Goal: Task Accomplishment & Management: Manage account settings

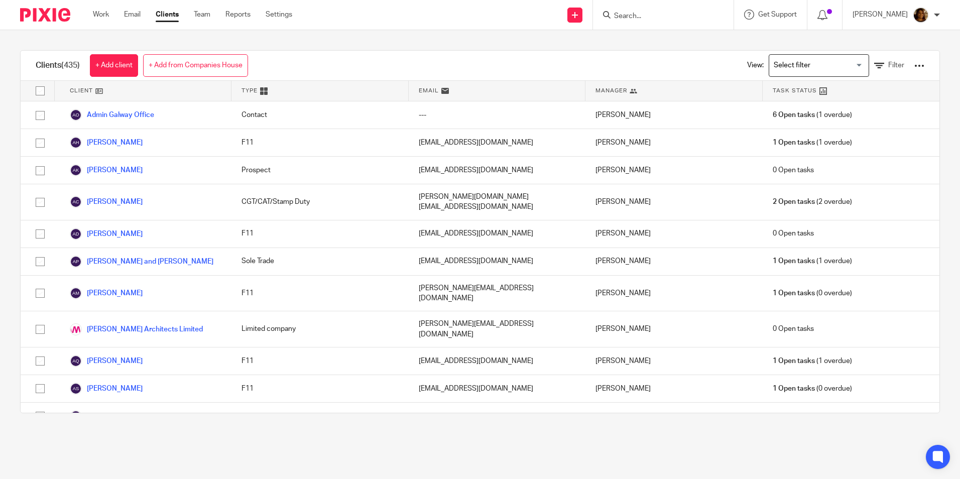
click at [636, 14] on input "Search" at bounding box center [658, 16] width 90 height 9
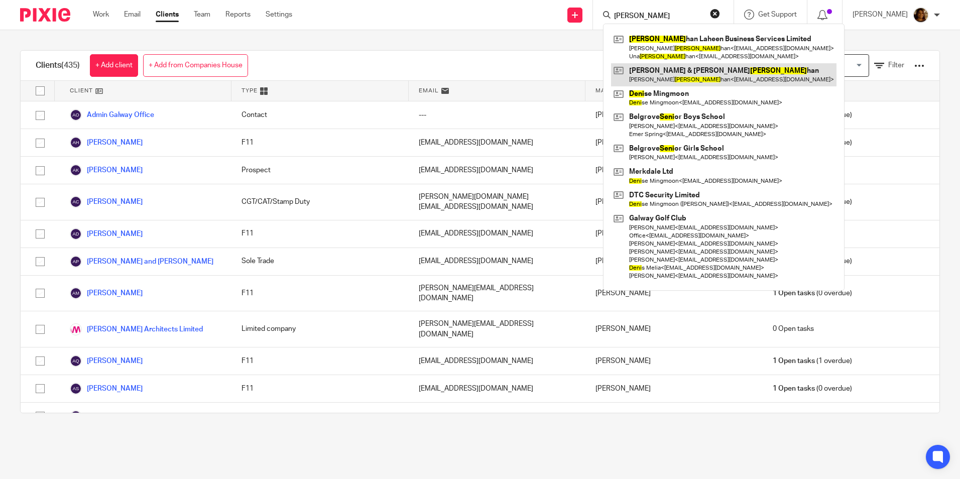
type input "leni"
click at [740, 75] on link at bounding box center [723, 74] width 225 height 23
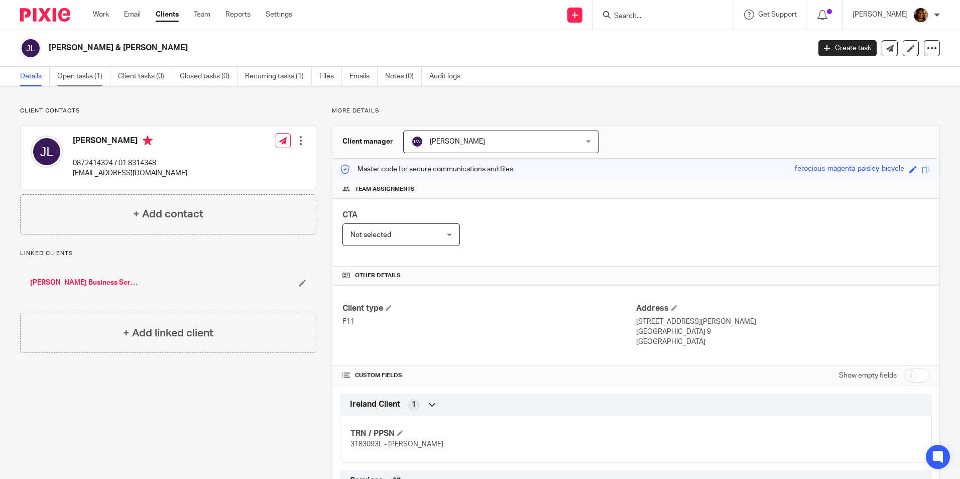
click at [85, 76] on link "Open tasks (1)" at bounding box center [83, 77] width 53 height 20
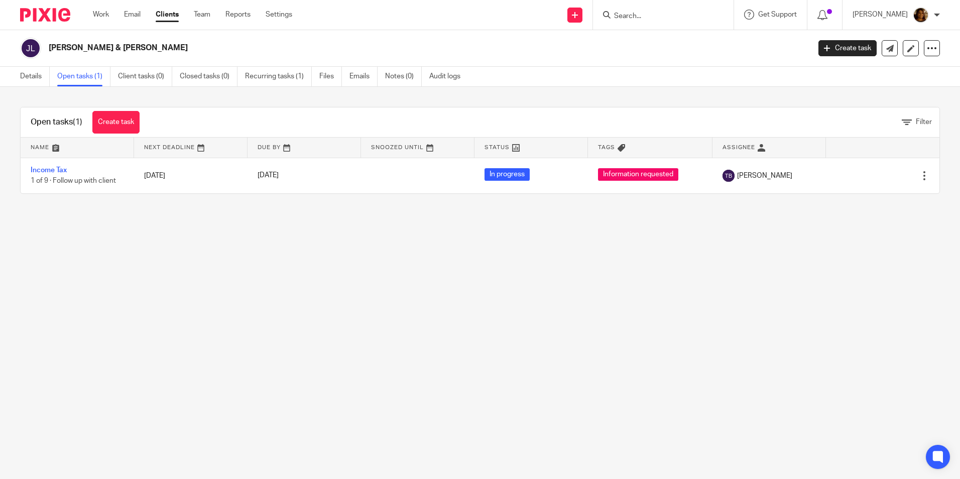
click at [4, 265] on main "[PERSON_NAME] & [PERSON_NAME] Create task Update from Companies House Export da…" at bounding box center [480, 239] width 960 height 479
click at [684, 14] on input "Search" at bounding box center [658, 16] width 90 height 9
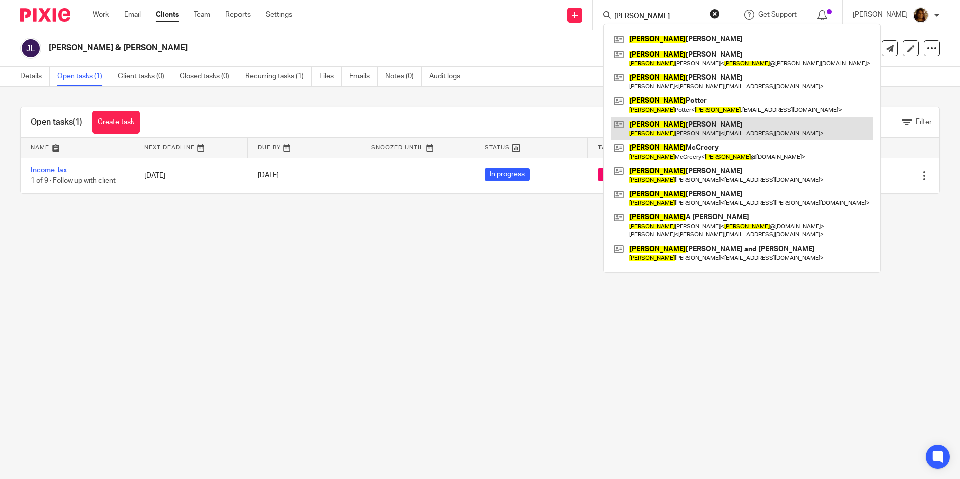
type input "john"
click at [677, 132] on link at bounding box center [742, 128] width 262 height 23
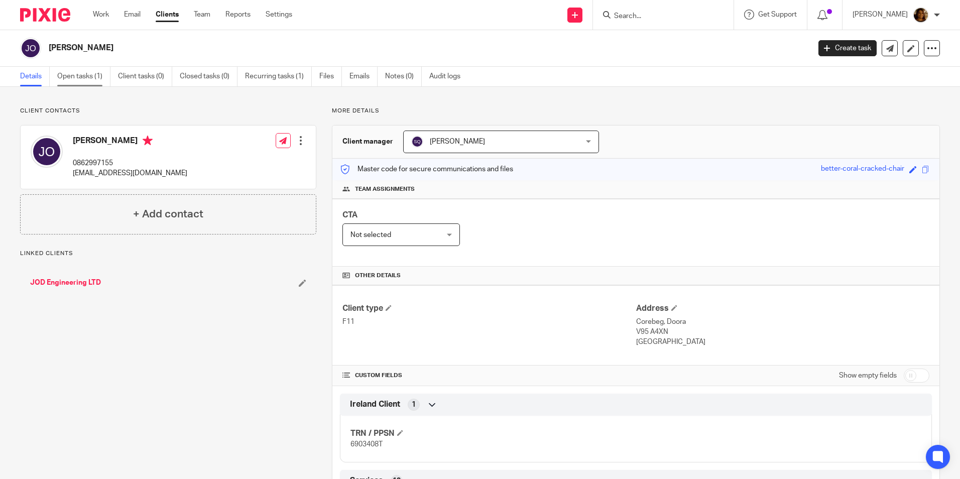
click at [106, 77] on link "Open tasks (1)" at bounding box center [83, 77] width 53 height 20
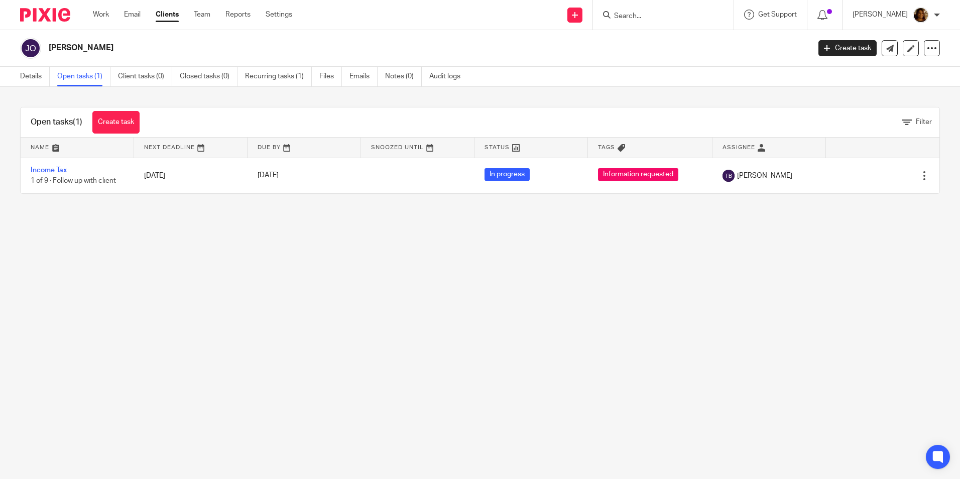
click at [657, 14] on input "Search" at bounding box center [658, 16] width 90 height 9
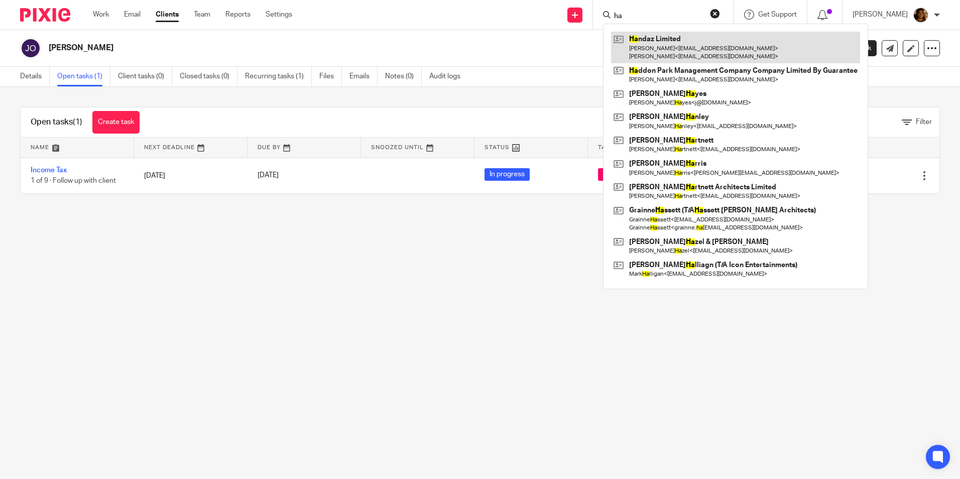
type input "h"
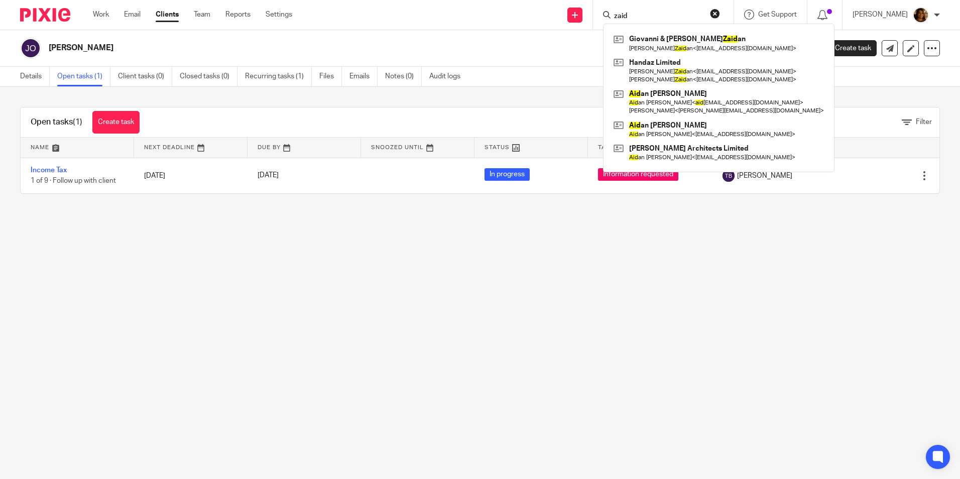
type input "zaid"
click at [674, 33] on link at bounding box center [718, 43] width 215 height 23
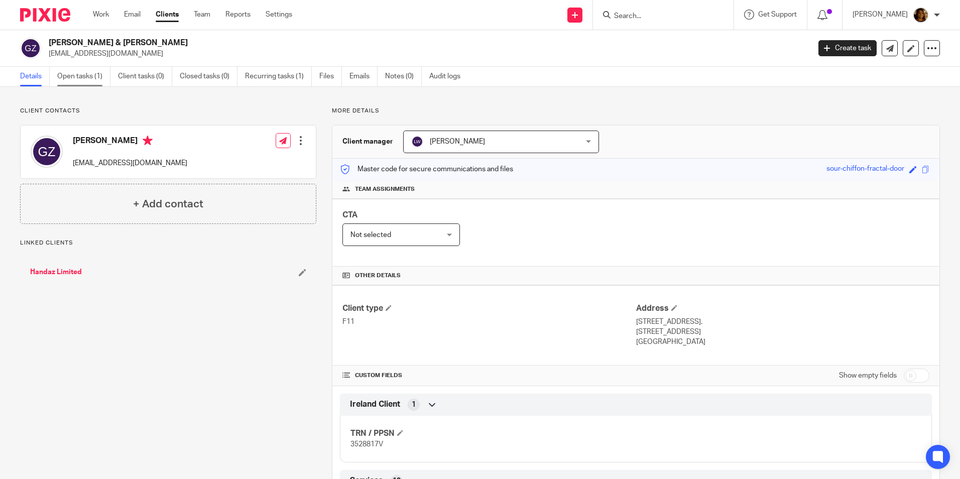
click at [73, 72] on link "Open tasks (1)" at bounding box center [83, 77] width 53 height 20
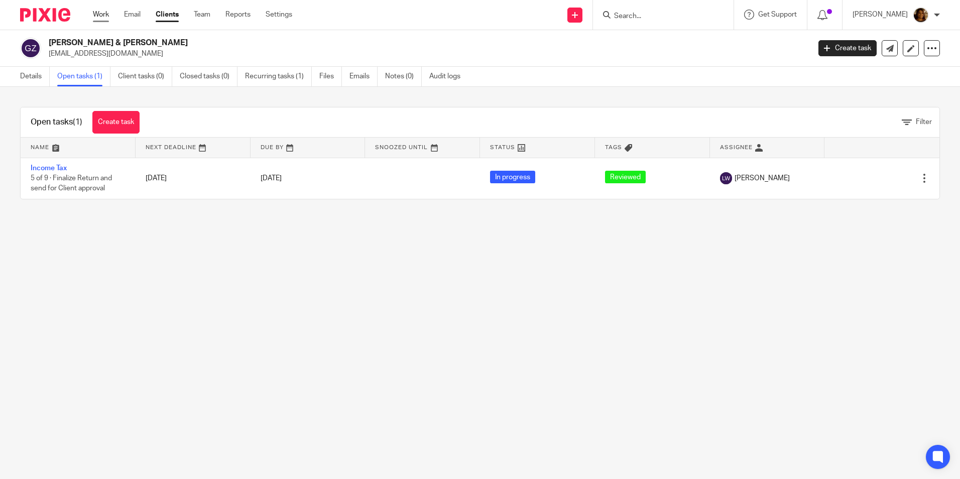
click at [102, 13] on link "Work" at bounding box center [101, 15] width 16 height 10
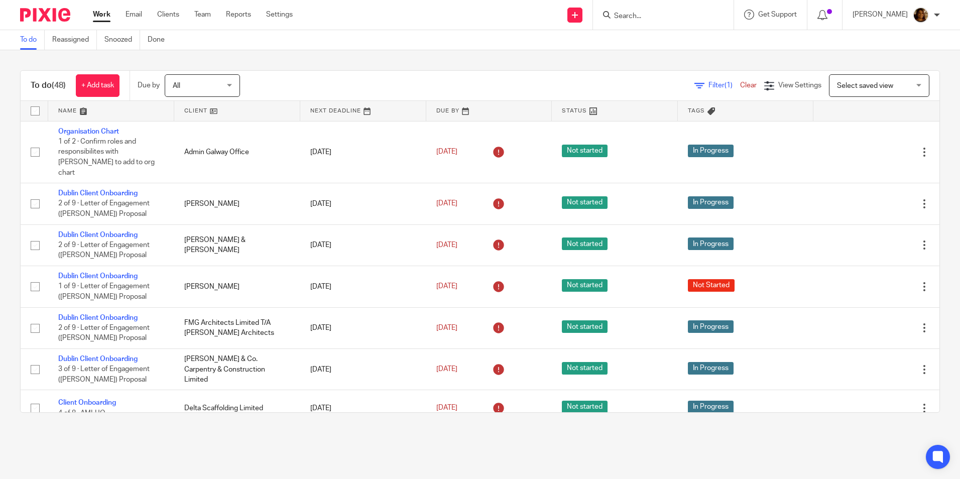
click at [864, 80] on span "Select saved view" at bounding box center [873, 85] width 73 height 21
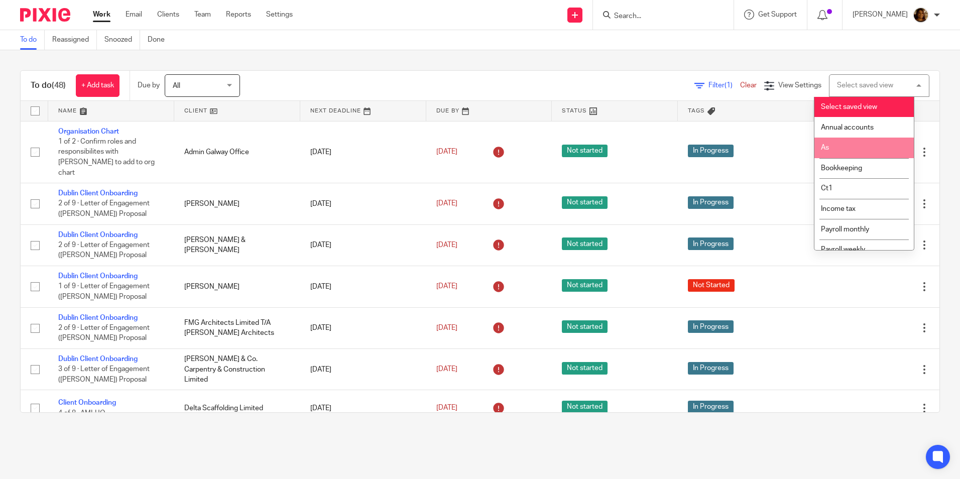
click at [849, 142] on li "As" at bounding box center [863, 148] width 99 height 21
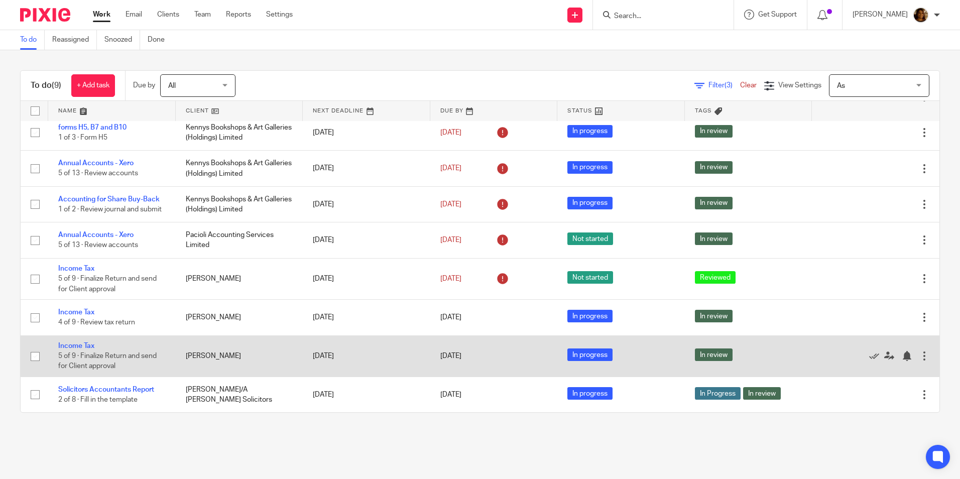
scroll to position [48, 0]
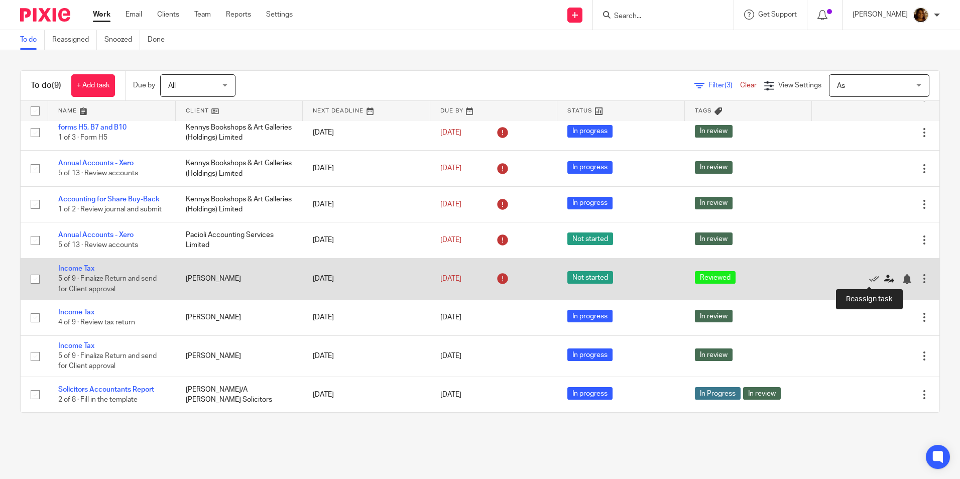
click at [884, 278] on icon at bounding box center [889, 279] width 10 height 10
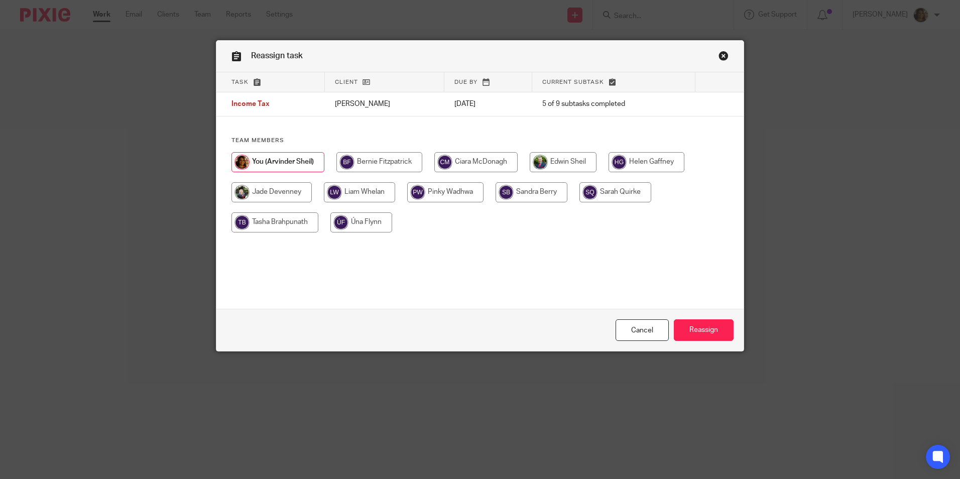
click at [648, 156] on input "radio" at bounding box center [646, 162] width 76 height 20
radio input "true"
click at [689, 321] on input "Reassign" at bounding box center [704, 330] width 60 height 22
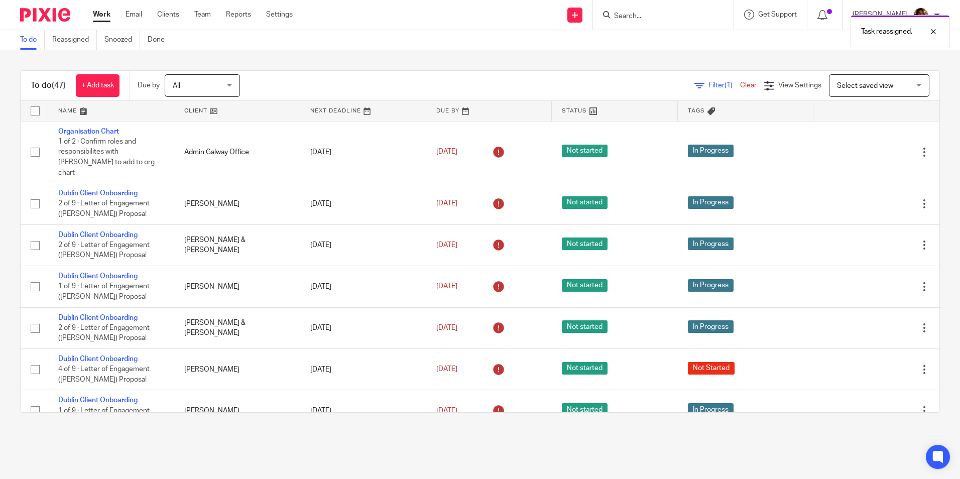
click at [861, 89] on span "Select saved view" at bounding box center [865, 85] width 56 height 7
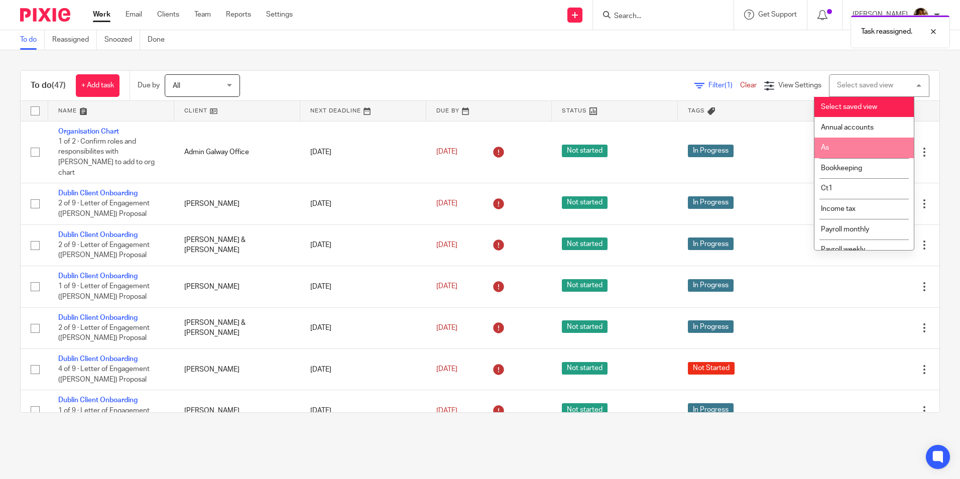
click at [859, 144] on li "As" at bounding box center [863, 148] width 99 height 21
